Goal: Find specific page/section: Find specific page/section

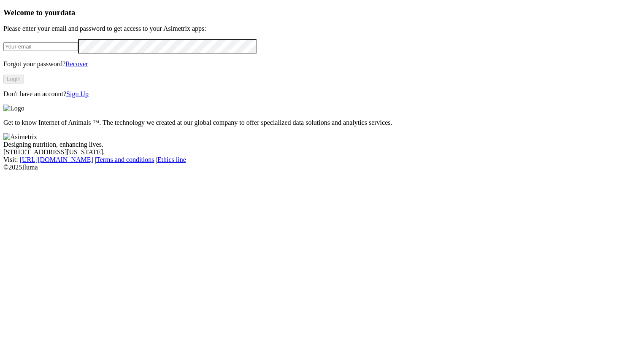
click at [78, 51] on input "email" at bounding box center [40, 46] width 75 height 9
click at [3, 171] on com-1password-button at bounding box center [3, 171] width 0 height 0
type input "[PERSON_NAME][EMAIL_ADDRESS][PERSON_NAME][PERSON_NAME][DOMAIN_NAME]"
click at [24, 84] on button "Login" at bounding box center [13, 79] width 21 height 9
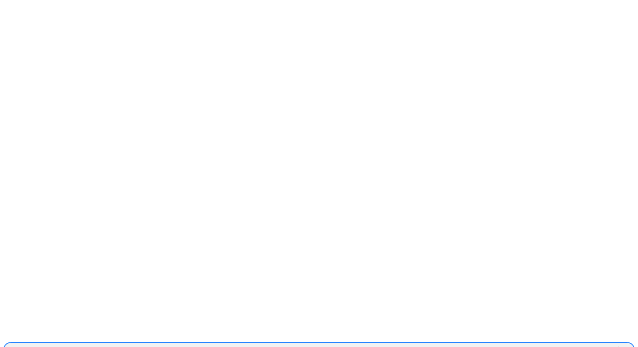
click at [455, 344] on div "GRUPOSANISIDRO" at bounding box center [311, 350] width 615 height 13
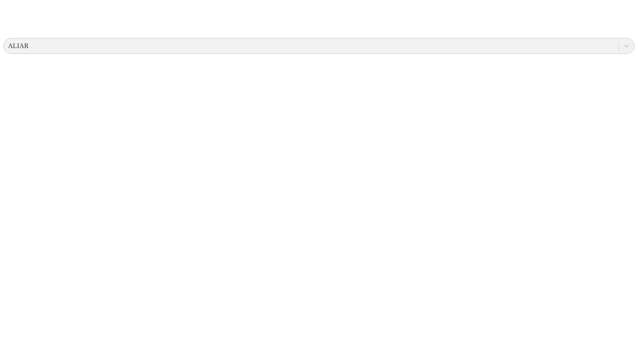
scroll to position [36, 0]
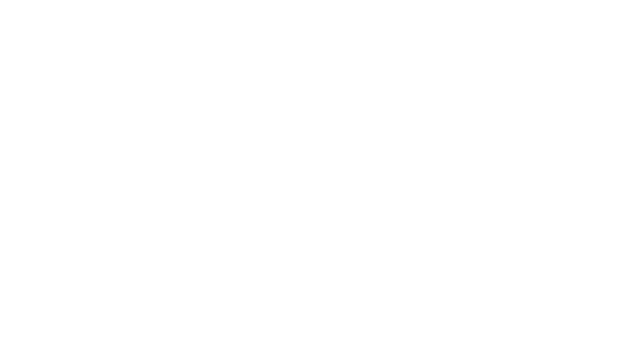
scroll to position [508, 0]
drag, startPoint x: 373, startPoint y: 162, endPoint x: 303, endPoint y: 165, distance: 69.7
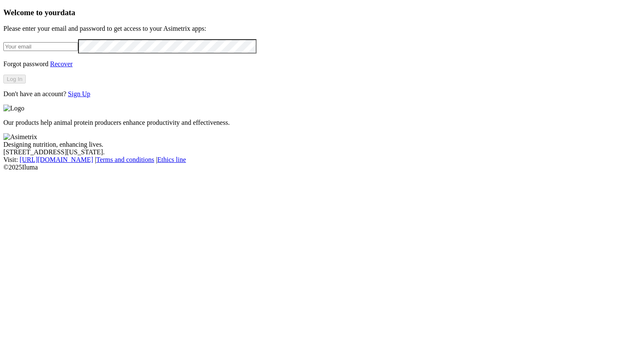
click at [78, 51] on input "email" at bounding box center [40, 46] width 75 height 9
click at [3, 171] on com-1password-button at bounding box center [3, 171] width 0 height 0
type input "[PERSON_NAME][EMAIL_ADDRESS][PERSON_NAME][PERSON_NAME][DOMAIN_NAME]"
click at [26, 84] on button "Log In" at bounding box center [14, 79] width 22 height 9
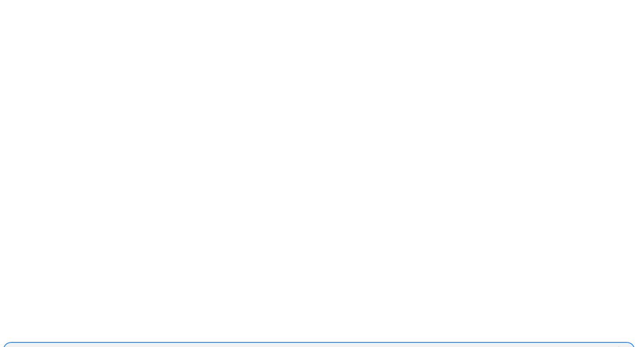
click at [509, 344] on div "ACONDESA-CERDOS" at bounding box center [311, 350] width 615 height 13
click at [74, 347] on div "ACONDESA-CERDOS" at bounding box center [41, 351] width 66 height 8
click at [511, 344] on div "ALIAR" at bounding box center [311, 350] width 615 height 13
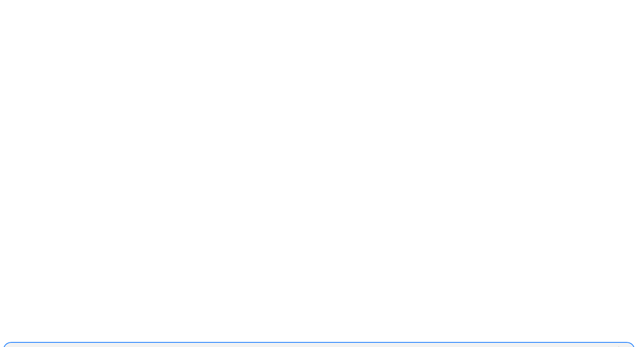
type input "exp"
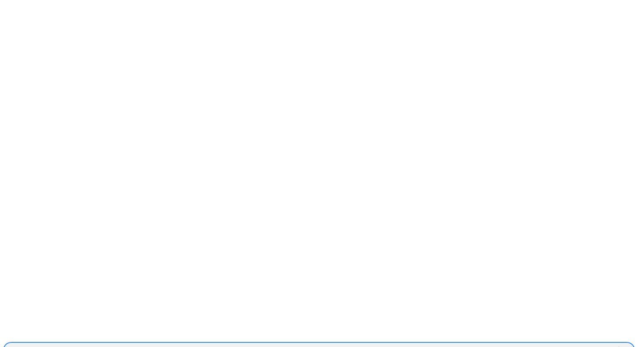
click at [508, 344] on div "EXPERIMENTALCERDOS" at bounding box center [311, 350] width 615 height 13
type input "lap"
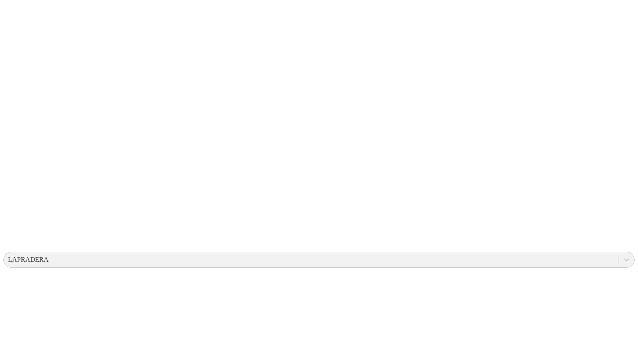
drag, startPoint x: 630, startPoint y: 248, endPoint x: 632, endPoint y: 305, distance: 57.0
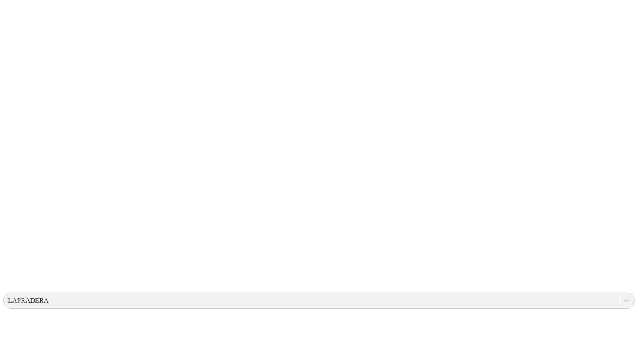
scroll to position [79, 0]
